Goal: Check status: Check status

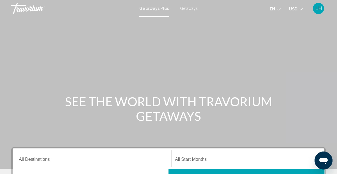
click at [192, 8] on span "Getaways" at bounding box center [189, 8] width 18 height 4
click at [318, 11] on div "LH" at bounding box center [318, 8] width 11 height 11
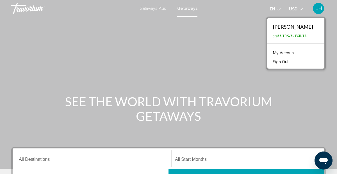
click at [296, 54] on link "My Account" at bounding box center [284, 52] width 28 height 7
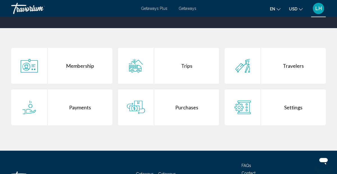
scroll to position [101, 0]
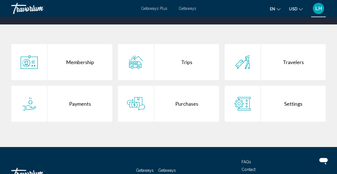
click at [188, 62] on div "Trips" at bounding box center [186, 62] width 65 height 36
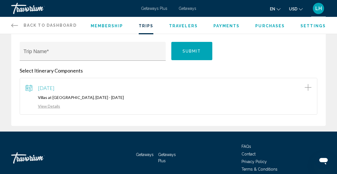
scroll to position [71, 0]
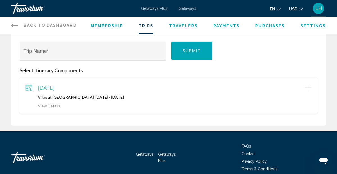
click at [268, 26] on span "Purchases" at bounding box center [269, 26] width 29 height 4
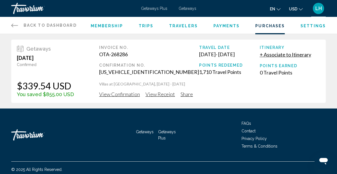
click at [146, 26] on span "Trips" at bounding box center [146, 26] width 15 height 4
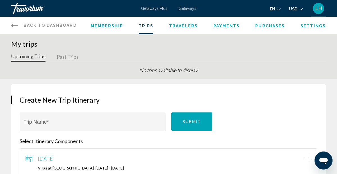
click at [62, 57] on button "Past Trips" at bounding box center [68, 57] width 22 height 9
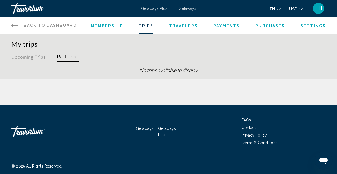
click at [22, 57] on button "Upcoming Trips" at bounding box center [28, 57] width 34 height 9
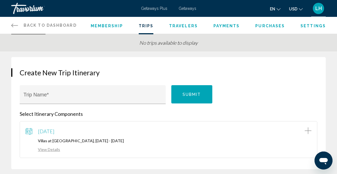
scroll to position [30, 0]
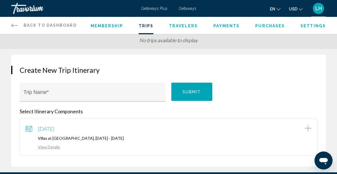
click at [264, 27] on span "Purchases" at bounding box center [269, 26] width 29 height 4
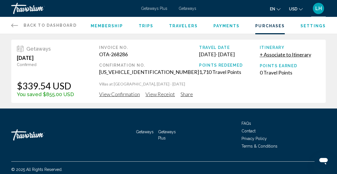
click at [319, 8] on span "LH" at bounding box center [318, 9] width 6 height 6
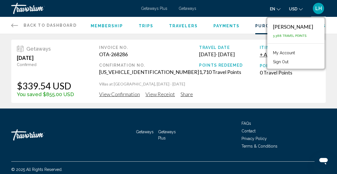
click at [291, 62] on button "Sign Out" at bounding box center [280, 61] width 21 height 7
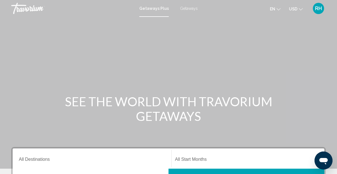
click at [185, 8] on span "Getaways" at bounding box center [189, 8] width 18 height 4
click at [318, 10] on span "RH" at bounding box center [318, 9] width 7 height 6
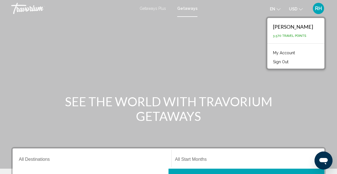
click at [294, 54] on link "My Account" at bounding box center [284, 52] width 28 height 7
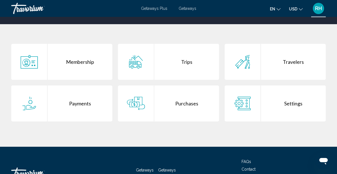
scroll to position [106, 0]
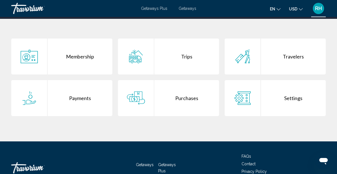
click at [189, 56] on div "Trips" at bounding box center [186, 56] width 65 height 36
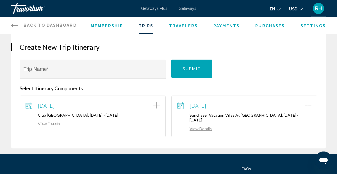
scroll to position [50, 0]
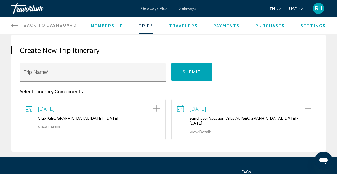
click at [202, 129] on link "View Details" at bounding box center [194, 131] width 35 height 5
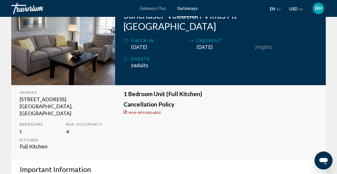
scroll to position [108, 0]
